Goal: Check status: Check status

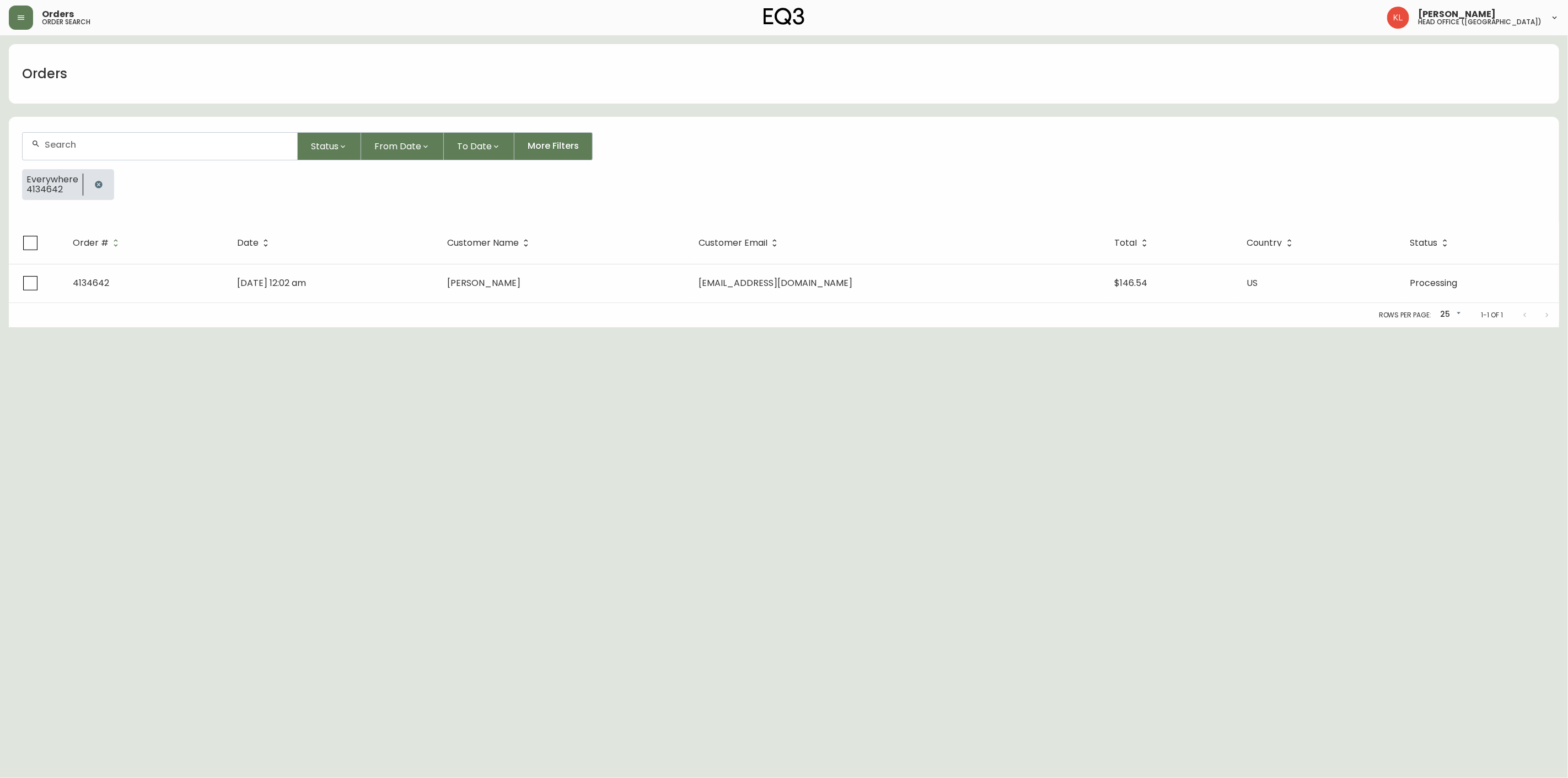
click at [109, 185] on div at bounding box center [99, 185] width 31 height 31
click at [100, 188] on icon "button" at bounding box center [99, 185] width 9 height 9
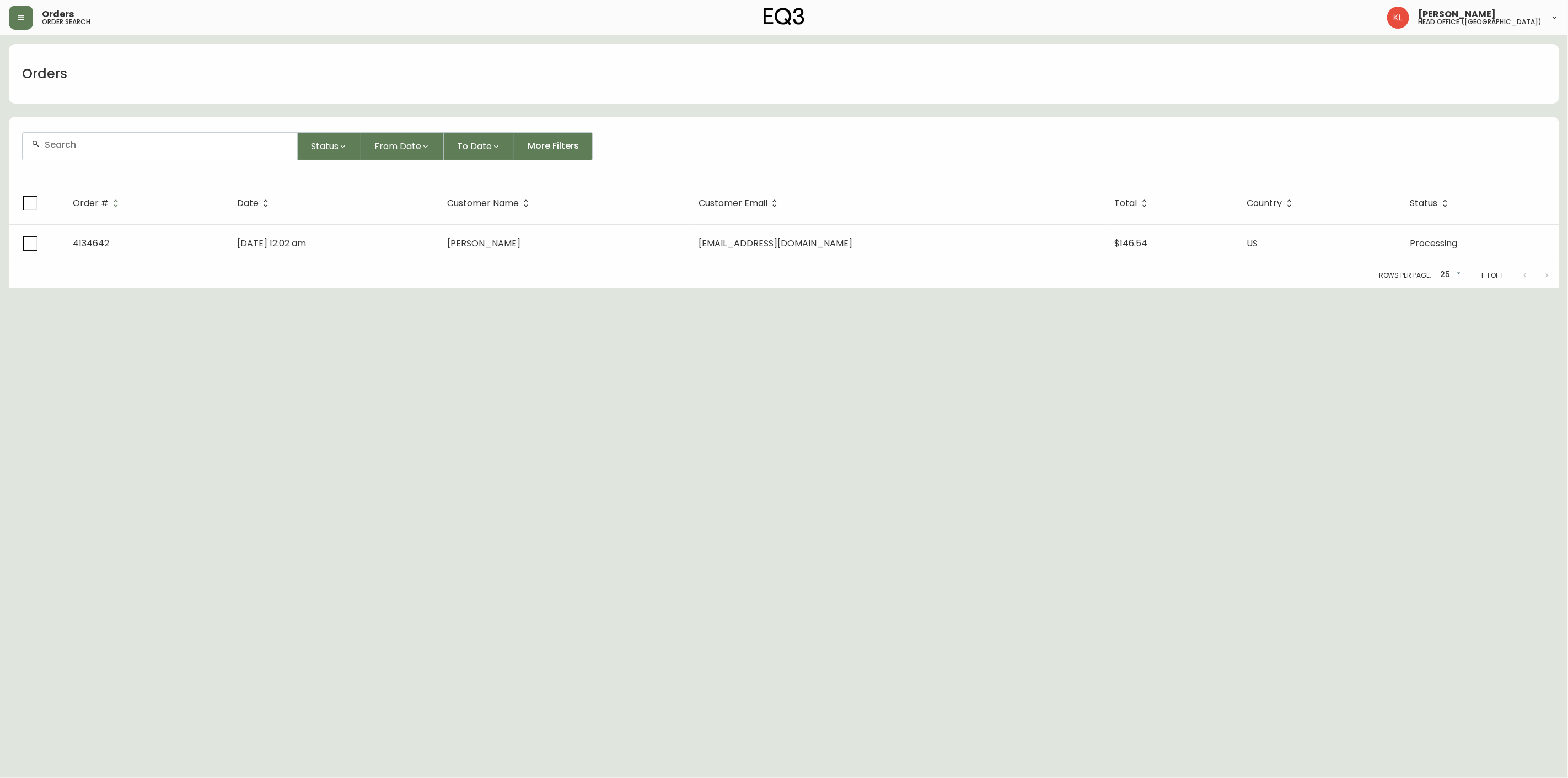
click at [109, 146] on input "text" at bounding box center [166, 145] width 244 height 10
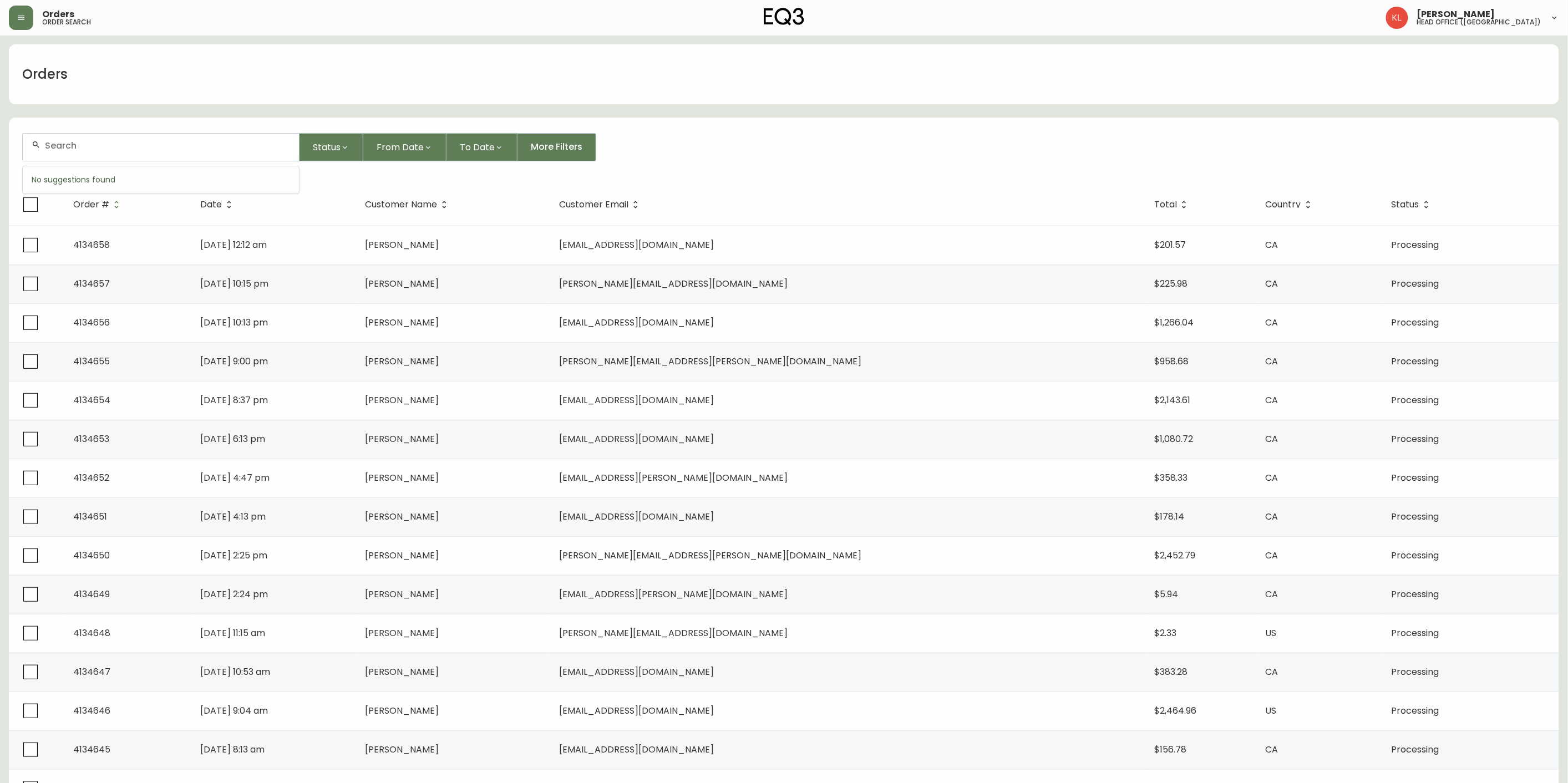
paste input "4132112"
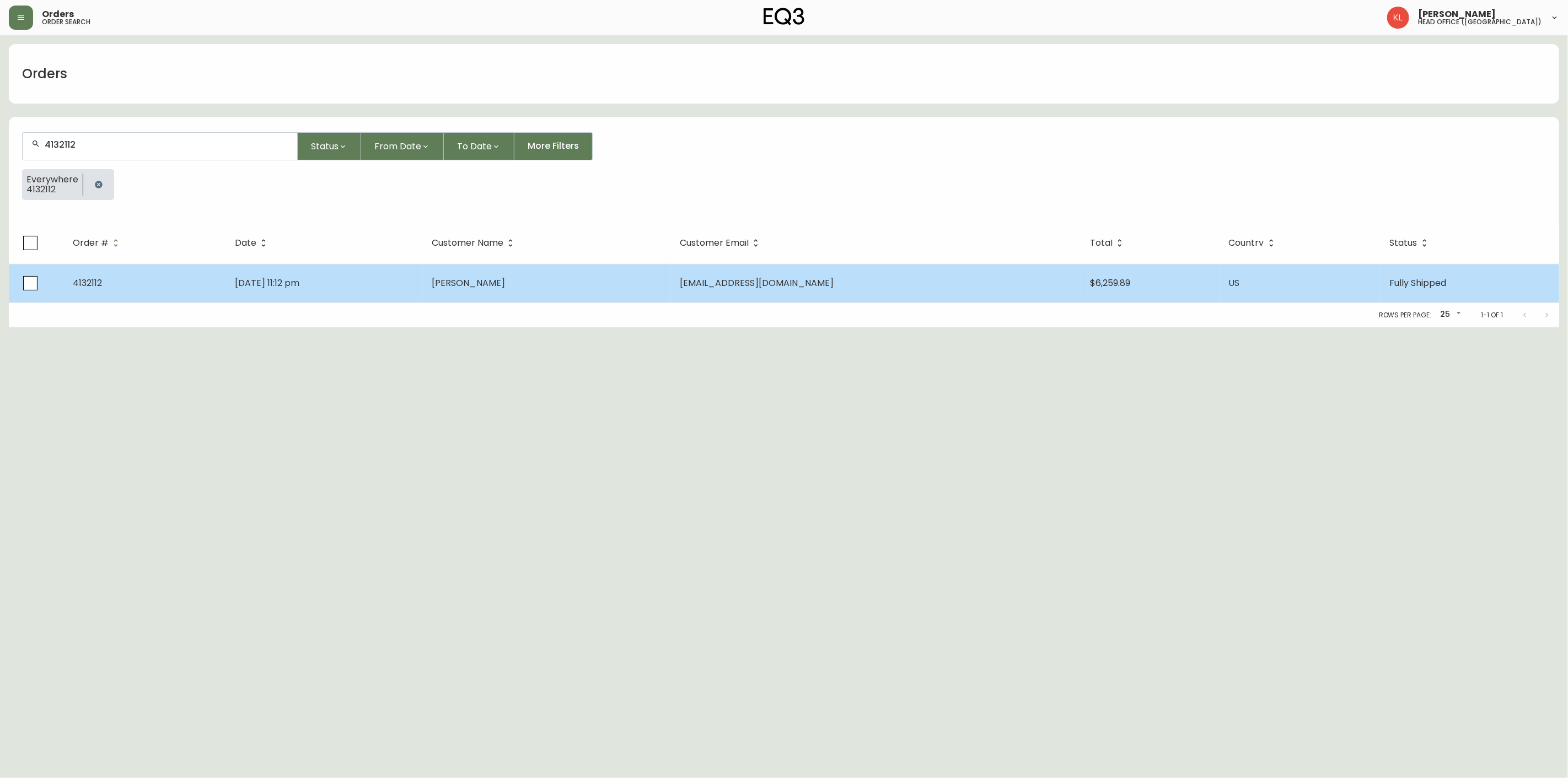
type input "4132112"
click at [387, 297] on td "[DATE] 11:12 pm" at bounding box center [324, 283] width 197 height 39
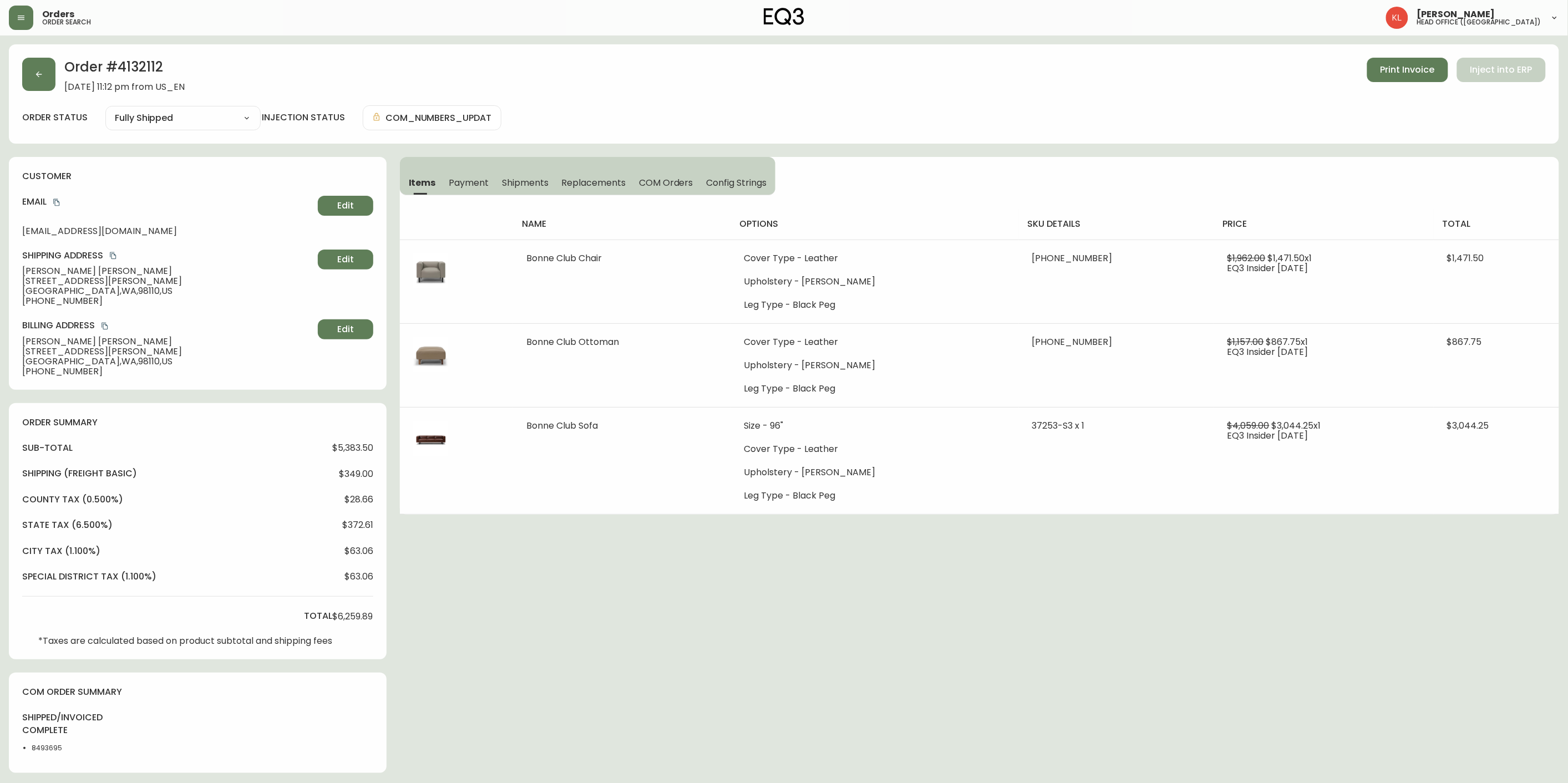
type input "Fully Shipped"
select select "FULLY_SHIPPED"
